Goal: Obtain resource: Obtain resource

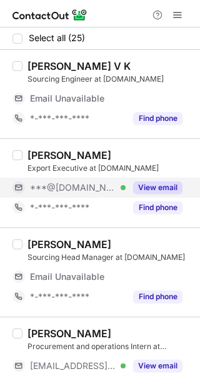
click at [155, 196] on div "View email" at bounding box center [153, 188] width 57 height 20
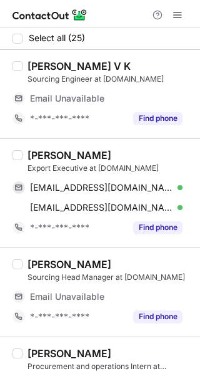
click at [54, 155] on div "[PERSON_NAME]" at bounding box center [69, 155] width 84 height 12
copy div "Saurabh"
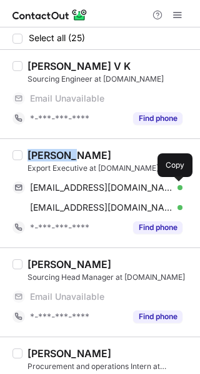
drag, startPoint x: 182, startPoint y: 191, endPoint x: 198, endPoint y: 175, distance: 23.4
click at [182, 191] on button at bounding box center [176, 188] width 12 height 12
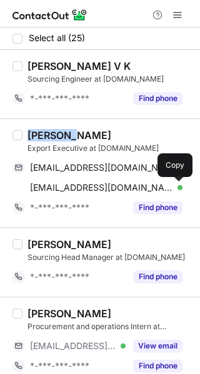
drag, startPoint x: 177, startPoint y: 189, endPoint x: 193, endPoint y: 181, distance: 18.7
click at [178, 188] on span at bounding box center [176, 188] width 10 height 10
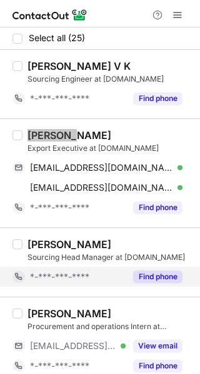
scroll to position [62, 0]
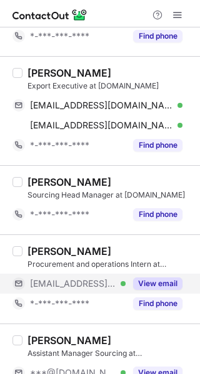
click at [146, 290] on div "View email" at bounding box center [153, 284] width 57 height 20
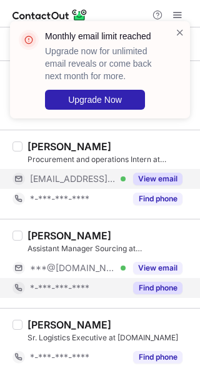
scroll to position [187, 0]
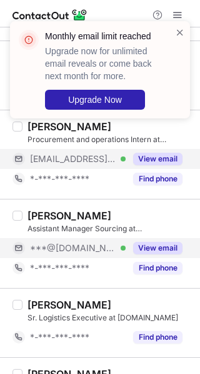
click at [158, 245] on button "View email" at bounding box center [157, 248] width 49 height 12
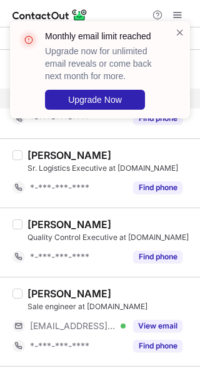
scroll to position [374, 0]
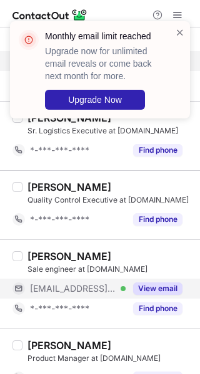
click at [150, 286] on button "View email" at bounding box center [157, 289] width 49 height 12
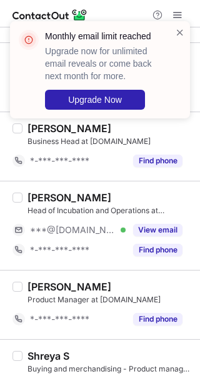
scroll to position [748, 0]
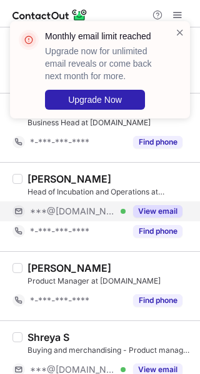
click at [157, 208] on button "View email" at bounding box center [157, 211] width 49 height 12
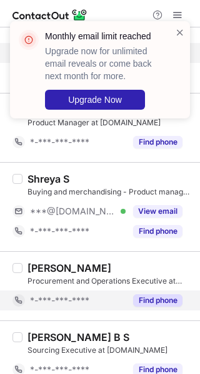
scroll to position [936, 0]
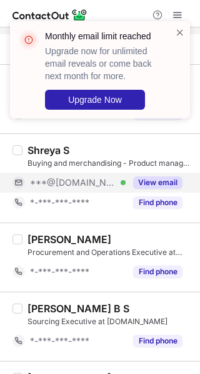
click at [163, 188] on div "View email" at bounding box center [153, 183] width 57 height 20
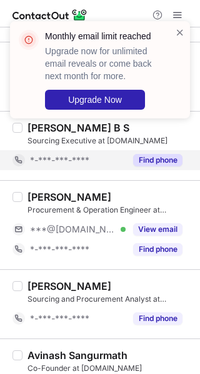
scroll to position [1185, 0]
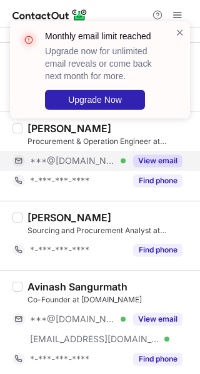
click at [164, 157] on button "View email" at bounding box center [157, 161] width 49 height 12
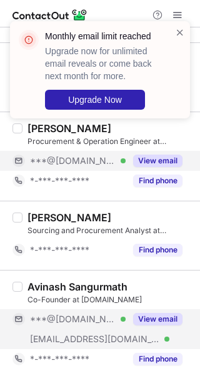
click at [165, 313] on button "View email" at bounding box center [157, 319] width 49 height 12
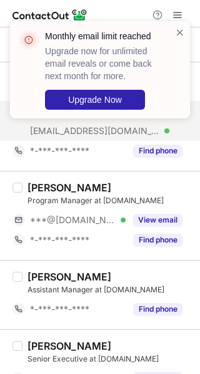
scroll to position [1435, 0]
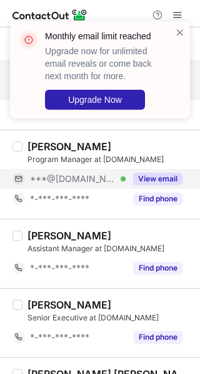
click at [159, 180] on button "View email" at bounding box center [157, 179] width 49 height 12
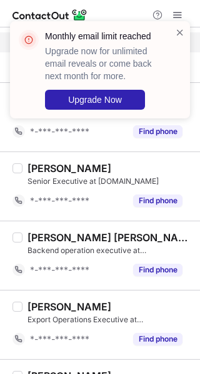
scroll to position [1620, 0]
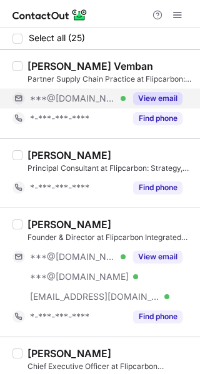
click at [162, 96] on button "View email" at bounding box center [157, 98] width 49 height 12
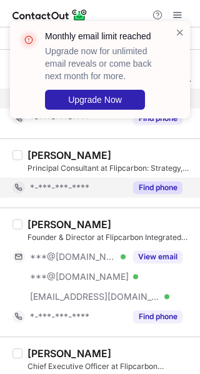
drag, startPoint x: 158, startPoint y: 253, endPoint x: 122, endPoint y: 191, distance: 71.0
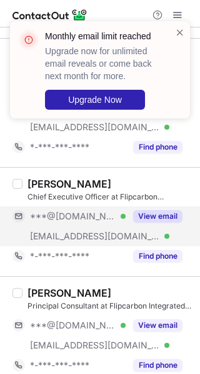
scroll to position [187, 0]
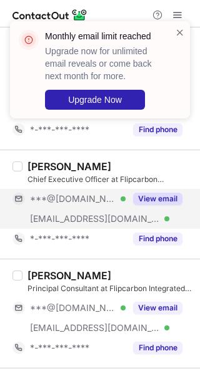
click at [147, 196] on button "View email" at bounding box center [157, 199] width 49 height 12
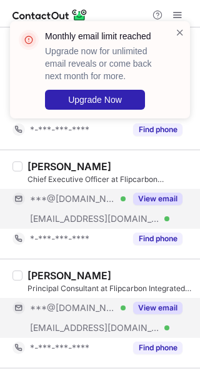
click at [168, 305] on button "View email" at bounding box center [157, 308] width 49 height 12
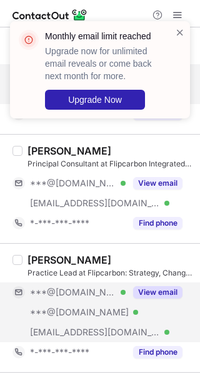
click at [164, 294] on button "View email" at bounding box center [157, 292] width 49 height 12
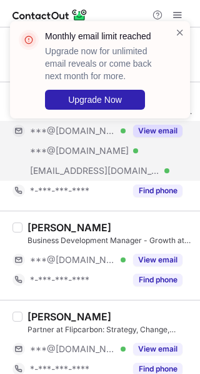
scroll to position [499, 0]
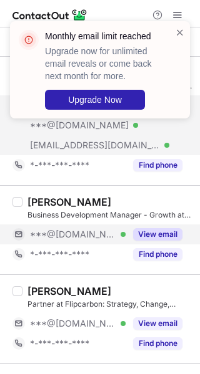
click at [152, 233] on button "View email" at bounding box center [157, 234] width 49 height 12
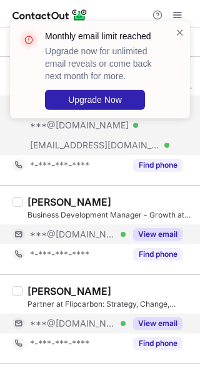
click at [170, 314] on div "View email" at bounding box center [153, 324] width 57 height 20
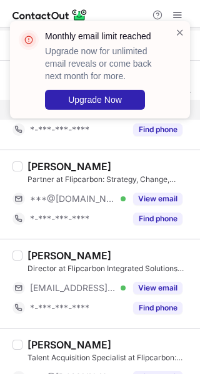
click at [151, 275] on div "Lokesh Mehta Director at Flipcarbon Integrated Solutions Private Limited ***@fl…" at bounding box center [107, 283] width 170 height 69
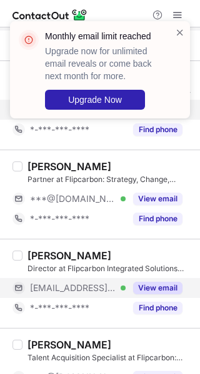
click at [157, 293] on div "View email" at bounding box center [153, 288] width 57 height 20
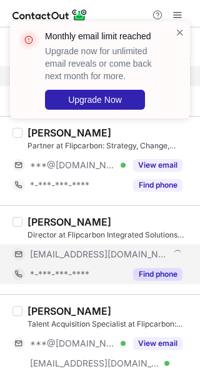
scroll to position [686, 0]
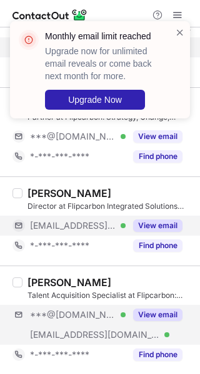
click at [170, 324] on div "***@gmail.com Verified ***@flipcarbon.com Verified View email" at bounding box center [102, 325] width 180 height 40
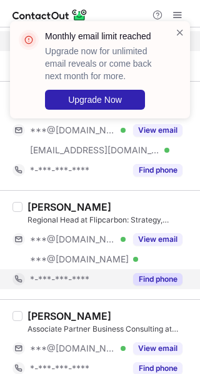
scroll to position [873, 0]
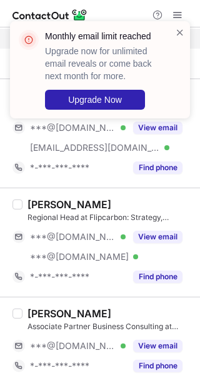
drag, startPoint x: 162, startPoint y: 244, endPoint x: 183, endPoint y: 289, distance: 49.4
click at [170, 260] on div "***@gmail.com Verified ***@yahoo.com Verified View email" at bounding box center [102, 247] width 180 height 40
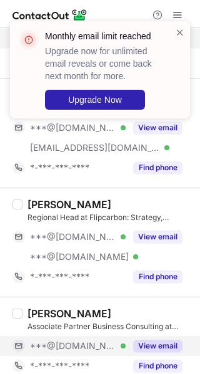
click at [167, 336] on div "View email" at bounding box center [153, 346] width 57 height 20
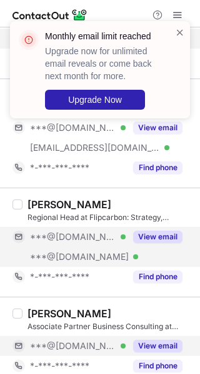
click at [158, 231] on button "View email" at bounding box center [157, 237] width 49 height 12
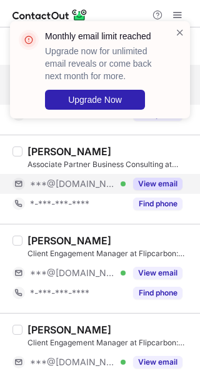
scroll to position [1060, 0]
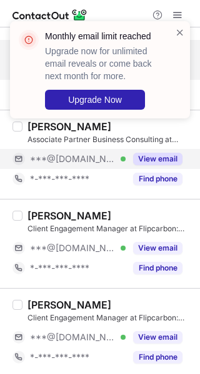
click at [153, 249] on button "View email" at bounding box center [157, 248] width 49 height 12
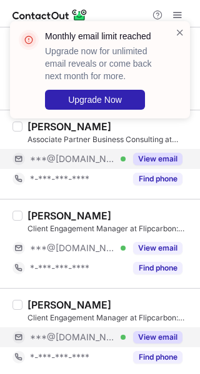
click at [162, 331] on button "View email" at bounding box center [157, 337] width 49 height 12
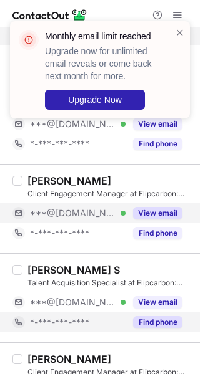
scroll to position [1185, 0]
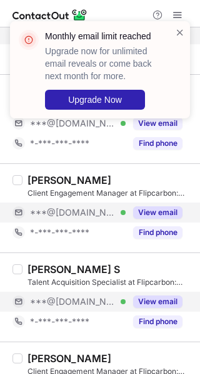
click at [153, 296] on button "View email" at bounding box center [157, 302] width 49 height 12
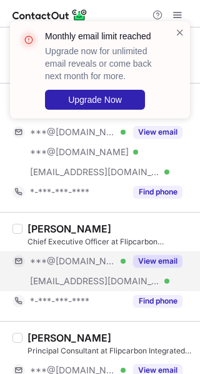
scroll to position [0, 0]
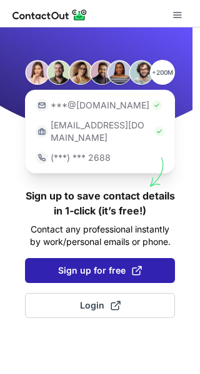
click at [148, 258] on button "Sign up for free" at bounding box center [100, 270] width 150 height 25
